Goal: Task Accomplishment & Management: Manage account settings

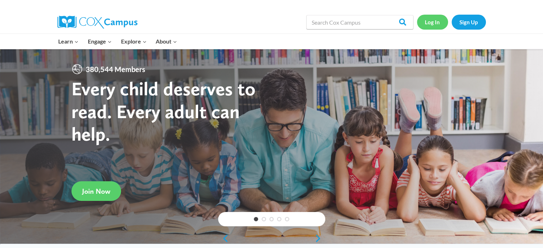
click at [430, 22] on link "Log In" at bounding box center [432, 22] width 31 height 15
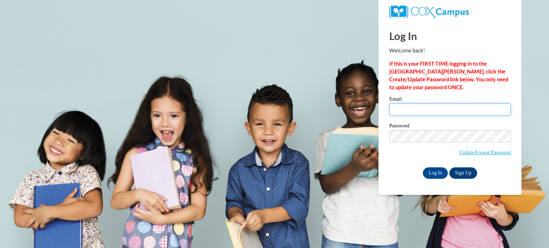
click at [410, 108] on input "Email" at bounding box center [449, 110] width 121 height 12
type input "amanda.morrison@gozeps.org"
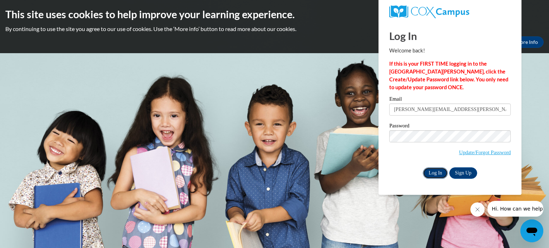
click at [438, 174] on input "Log In" at bounding box center [435, 173] width 25 height 11
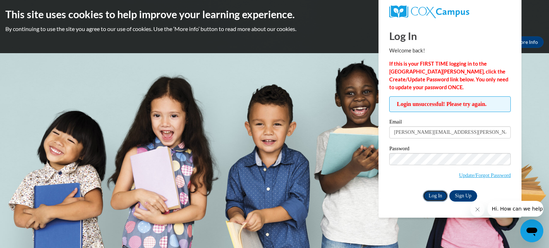
click at [438, 195] on input "Log In" at bounding box center [435, 195] width 25 height 11
click at [486, 176] on link "Update/Forgot Password" at bounding box center [485, 176] width 52 height 6
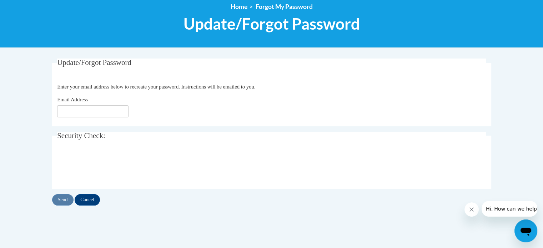
scroll to position [107, 0]
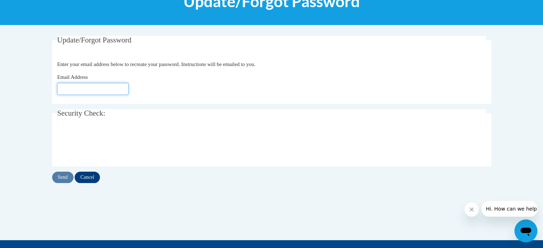
click at [111, 92] on input "Email Address" at bounding box center [92, 89] width 71 height 12
type input "amanda.morrison@gozeps.org"
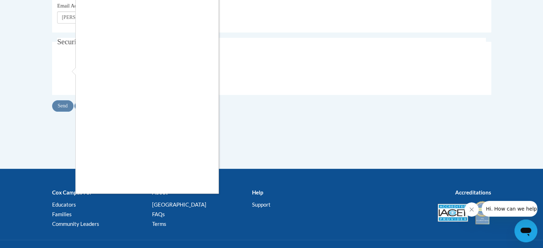
scroll to position [0, 0]
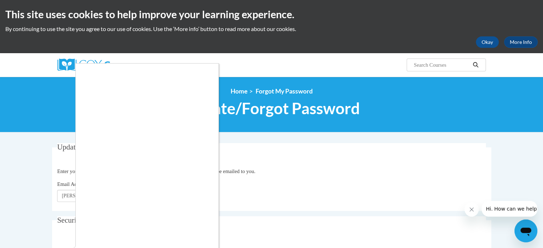
click at [489, 42] on div at bounding box center [271, 124] width 543 height 248
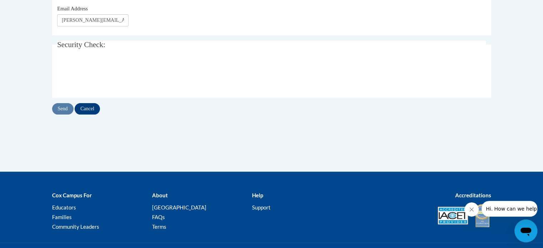
scroll to position [185, 0]
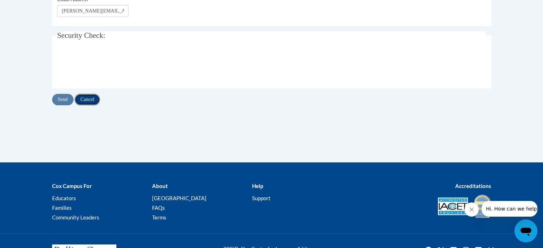
click at [91, 99] on input "Cancel" at bounding box center [87, 99] width 25 height 11
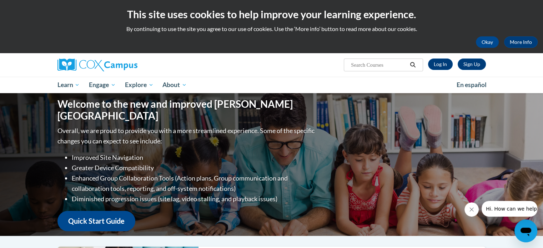
click at [386, 65] on input "Search..." at bounding box center [378, 65] width 57 height 9
click at [448, 65] on link "Log In" at bounding box center [440, 64] width 25 height 11
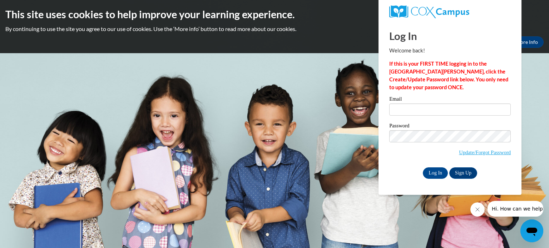
click at [498, 148] on span "Update/Forgot Password" at bounding box center [449, 145] width 121 height 30
click at [498, 151] on link "Update/Forgot Password" at bounding box center [485, 153] width 52 height 6
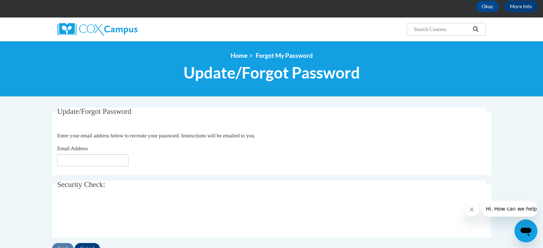
scroll to position [71, 0]
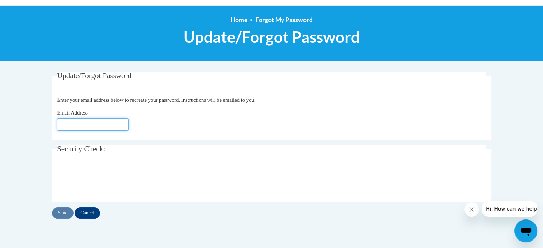
click at [93, 124] on input "Email Address" at bounding box center [92, 125] width 71 height 12
type input "[PERSON_NAME][EMAIL_ADDRESS][DOMAIN_NAME]"
click button "Refresh captcha" at bounding box center [0, 0] width 0 height 0
click at [408, 112] on div "Email Address amanda.morrison@gozeps.org" at bounding box center [271, 120] width 429 height 22
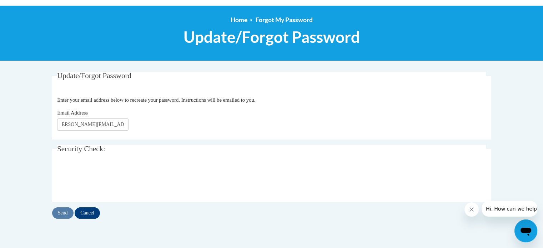
scroll to position [0, 0]
click at [63, 213] on div "Send Cancel" at bounding box center [271, 213] width 439 height 11
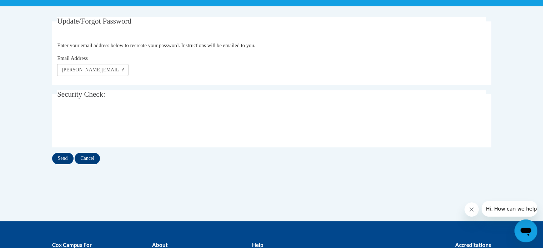
scroll to position [109, 0]
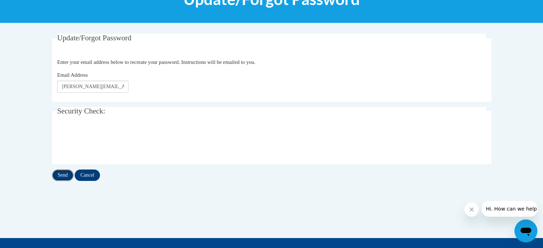
click at [59, 174] on input "Send" at bounding box center [62, 175] width 21 height 11
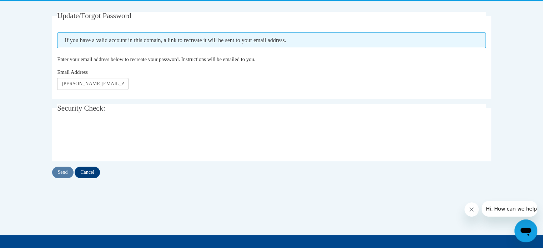
scroll to position [107, 0]
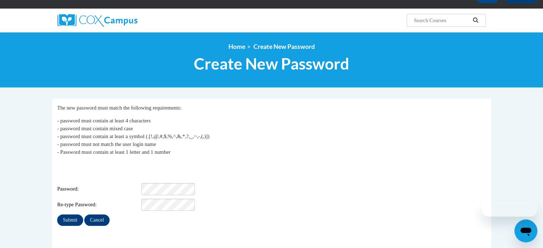
scroll to position [71, 0]
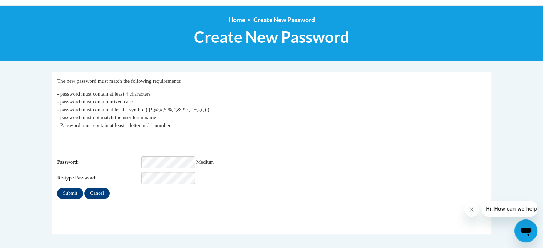
click at [247, 129] on p "- password must contain at least 4 characters - password must contain mixed cas…" at bounding box center [271, 109] width 429 height 39
click at [261, 144] on div "Login: amanda.morrison@gozeps.org Password: Medium Re-type Password:" at bounding box center [271, 160] width 429 height 50
click at [260, 137] on div "Login: amanda.morrison@gozeps.org Password: Medium Re-type Password:" at bounding box center [271, 160] width 429 height 50
click at [75, 188] on input "Submit" at bounding box center [70, 193] width 26 height 11
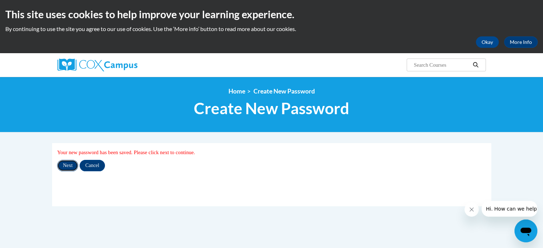
click at [73, 166] on input "Next" at bounding box center [67, 165] width 21 height 11
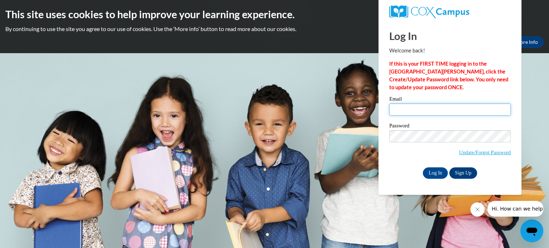
click at [416, 108] on input "Email" at bounding box center [449, 110] width 121 height 12
type input "[PERSON_NAME][EMAIL_ADDRESS][PERSON_NAME][DOMAIN_NAME]"
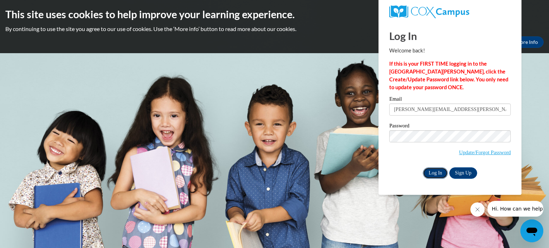
click at [440, 175] on input "Log In" at bounding box center [435, 173] width 25 height 11
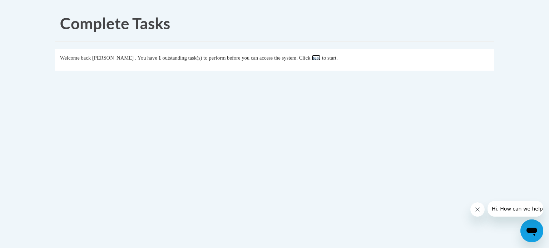
click at [320, 57] on link "here" at bounding box center [315, 58] width 9 height 6
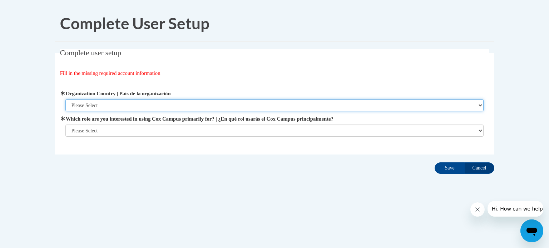
click at [111, 102] on select "Please Select United States | Estados Unidos Outside of the United States | Fue…" at bounding box center [274, 105] width 418 height 12
select select "ad49bcad-a171-4b2e-b99c-48b446064914"
click at [65, 99] on select "Please Select United States | Estados Unidos Outside of the United States | Fue…" at bounding box center [274, 105] width 418 height 12
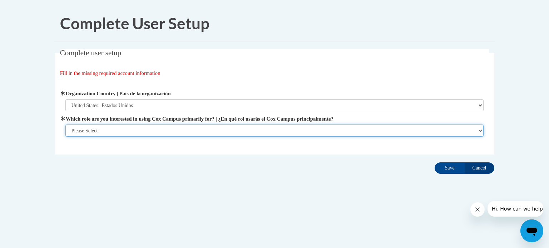
click at [114, 132] on select "Please Select College/University | Colegio/Universidad Community/Nonprofit Part…" at bounding box center [274, 131] width 418 height 12
select select "fbf2d438-af2f-41f8-98f1-81c410e29de3"
click at [65, 137] on select "Please Select College/University | Colegio/Universidad Community/Nonprofit Part…" at bounding box center [274, 131] width 418 height 12
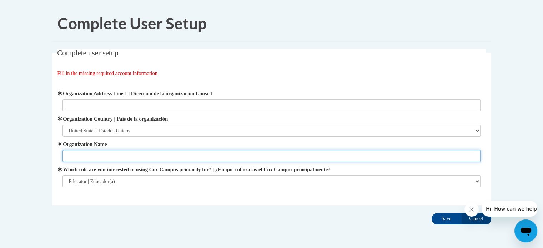
click at [138, 155] on input "Organization Name" at bounding box center [272, 156] width 418 height 12
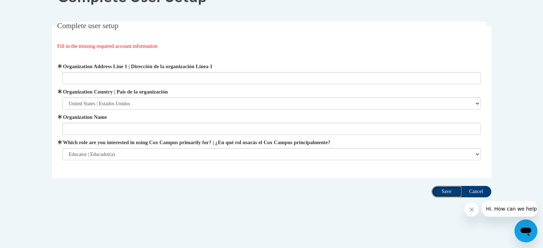
click at [450, 192] on input "Save" at bounding box center [447, 191] width 30 height 11
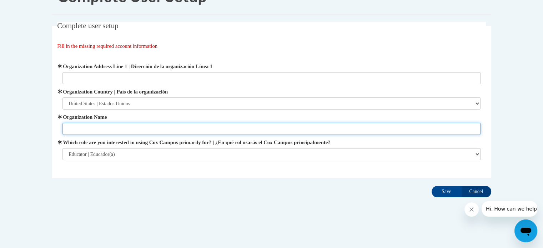
click at [444, 128] on input "Organization Name" at bounding box center [272, 129] width 418 height 12
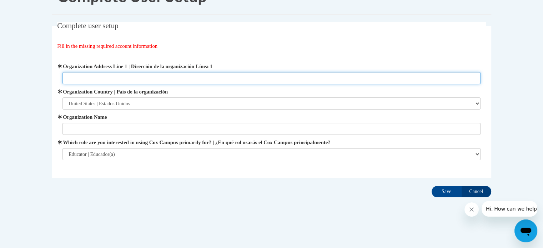
click at [174, 79] on input "Organization Address Line 1 | Dirección de la organización Línea 1" at bounding box center [272, 78] width 418 height 12
type input "43102 Rich Valley Rd"
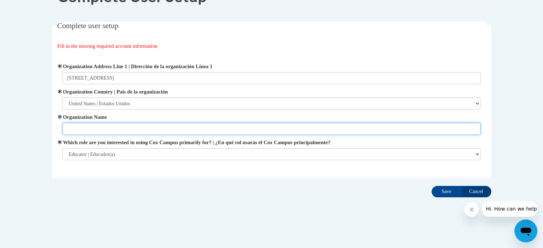
click at [124, 130] on input "Organization Name" at bounding box center [272, 129] width 418 height 12
type input "Noble Local"
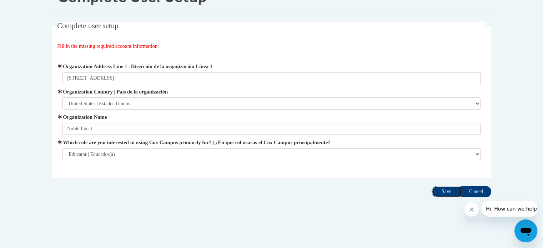
click at [447, 193] on input "Save" at bounding box center [447, 191] width 30 height 11
click at [182, 68] on label "Organization Address Line 1 | Dirección de la organización Línea 1" at bounding box center [272, 67] width 418 height 8
click at [182, 72] on input "43102 Rich Valley Rd" at bounding box center [272, 78] width 418 height 12
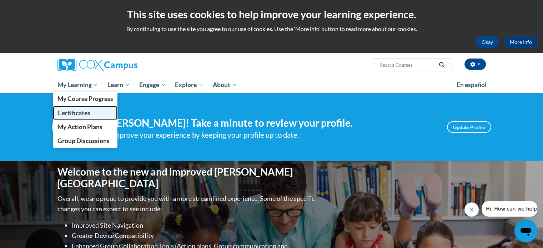
click at [79, 113] on span "Certificates" at bounding box center [73, 113] width 33 height 8
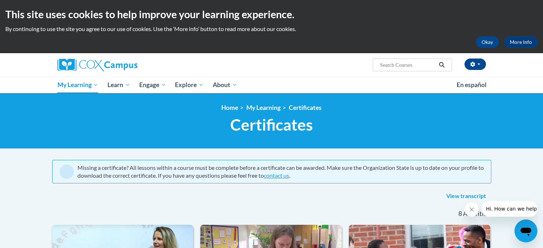
click at [399, 65] on input "Search..." at bounding box center [407, 65] width 57 height 9
type input "team"
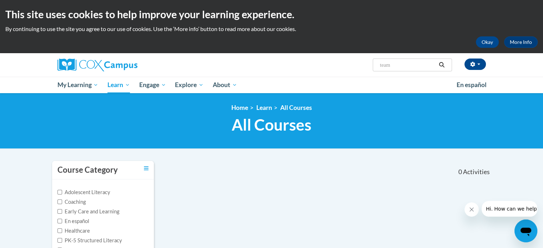
click at [399, 65] on input "team" at bounding box center [407, 65] width 57 height 9
type input "team working"
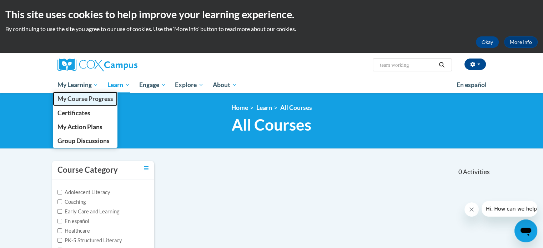
click at [82, 97] on span "My Course Progress" at bounding box center [85, 99] width 56 height 8
